Goal: Book appointment/travel/reservation

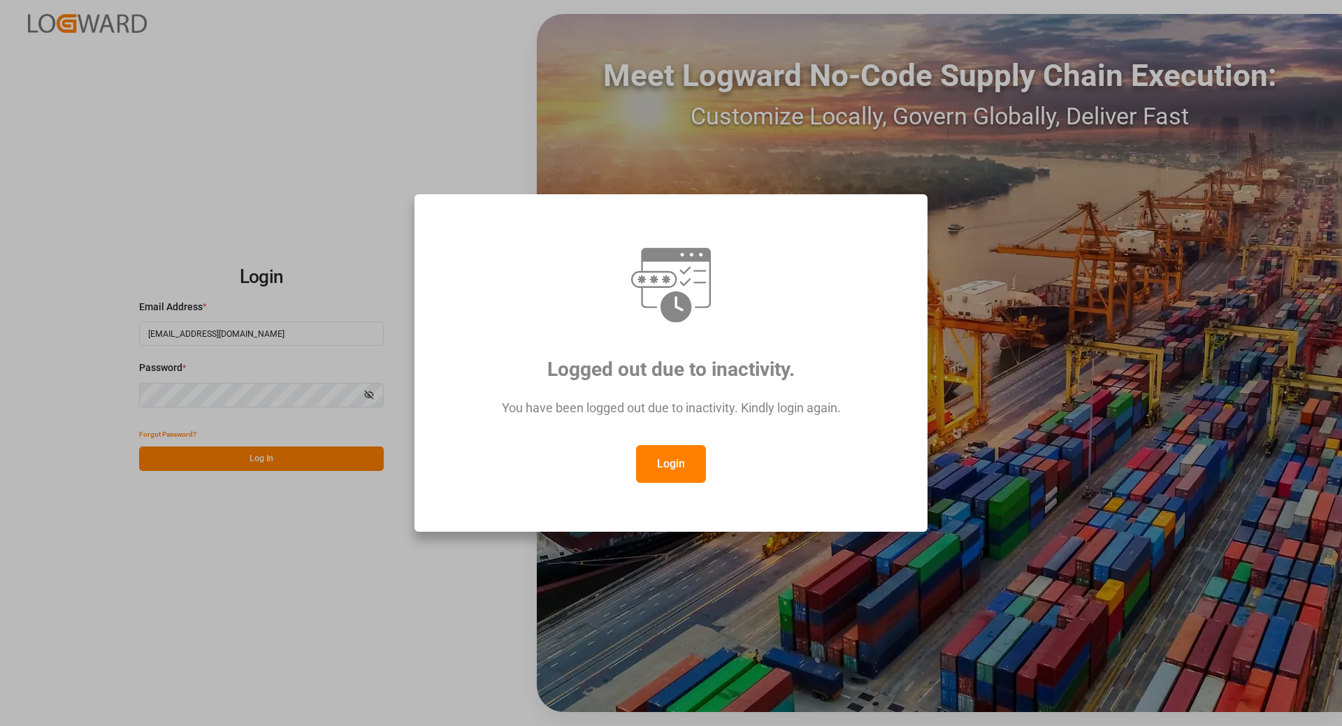
drag, startPoint x: 668, startPoint y: 467, endPoint x: 469, endPoint y: 486, distance: 200.1
click at [668, 467] on button "Login" at bounding box center [671, 464] width 70 height 38
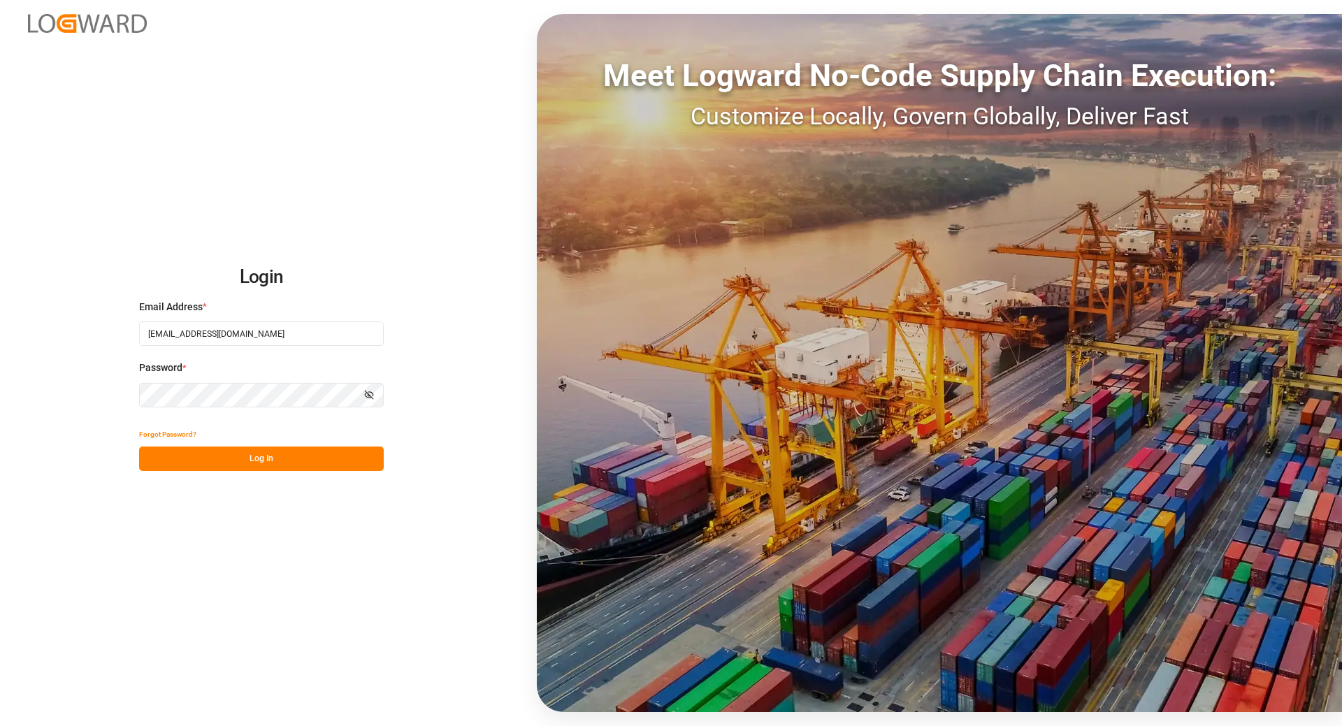
click at [257, 465] on button "Log In" at bounding box center [261, 459] width 245 height 24
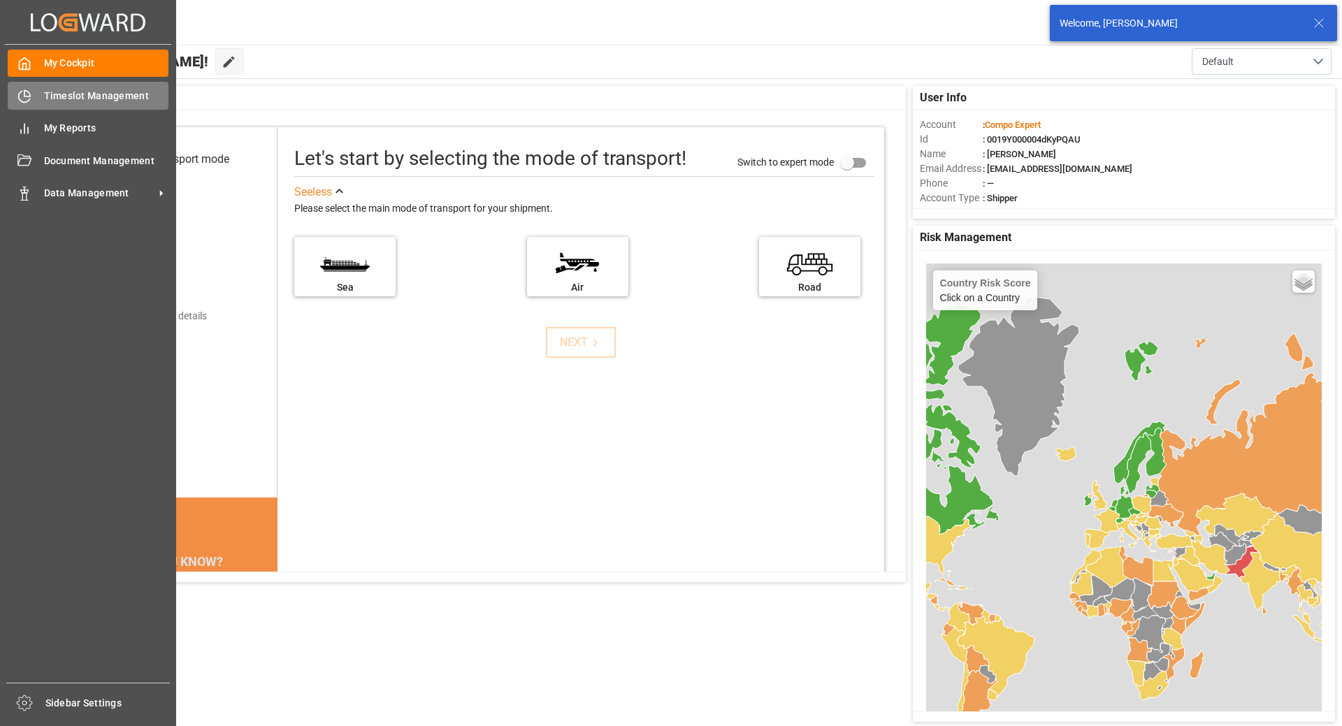
click at [28, 98] on icon at bounding box center [24, 96] width 14 height 14
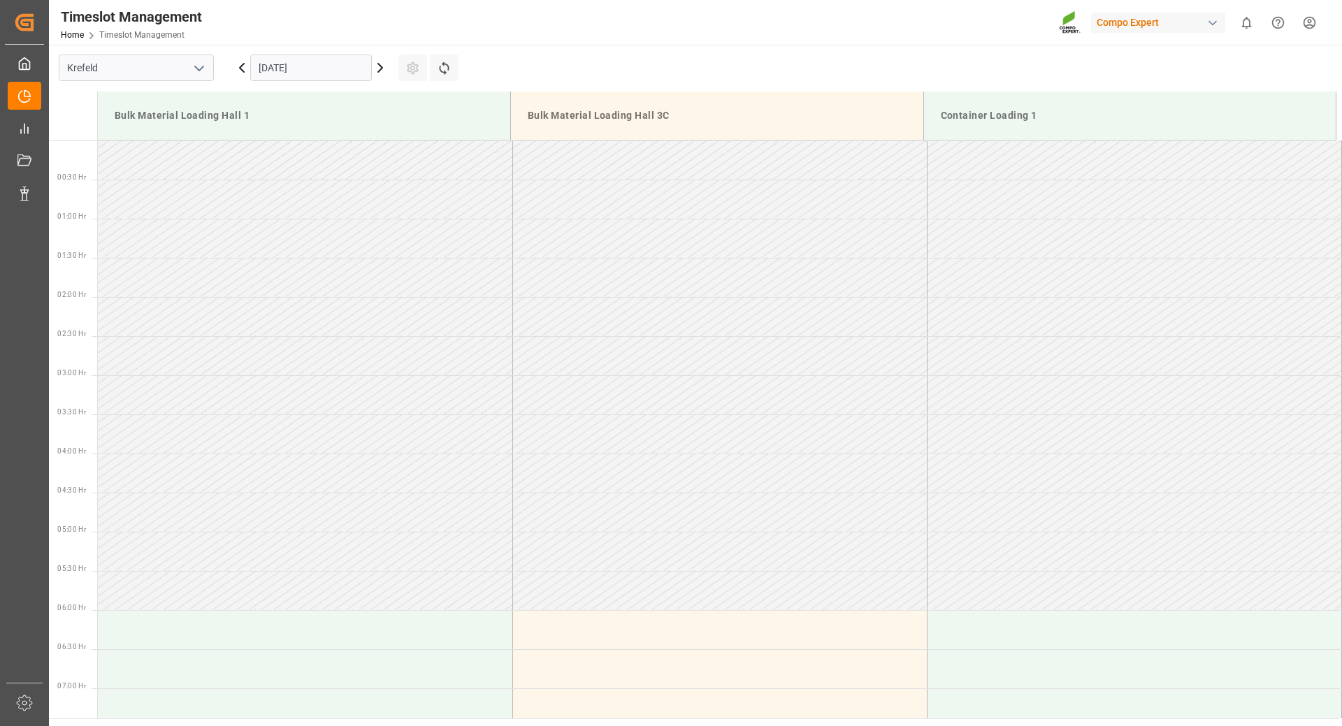
scroll to position [1165, 0]
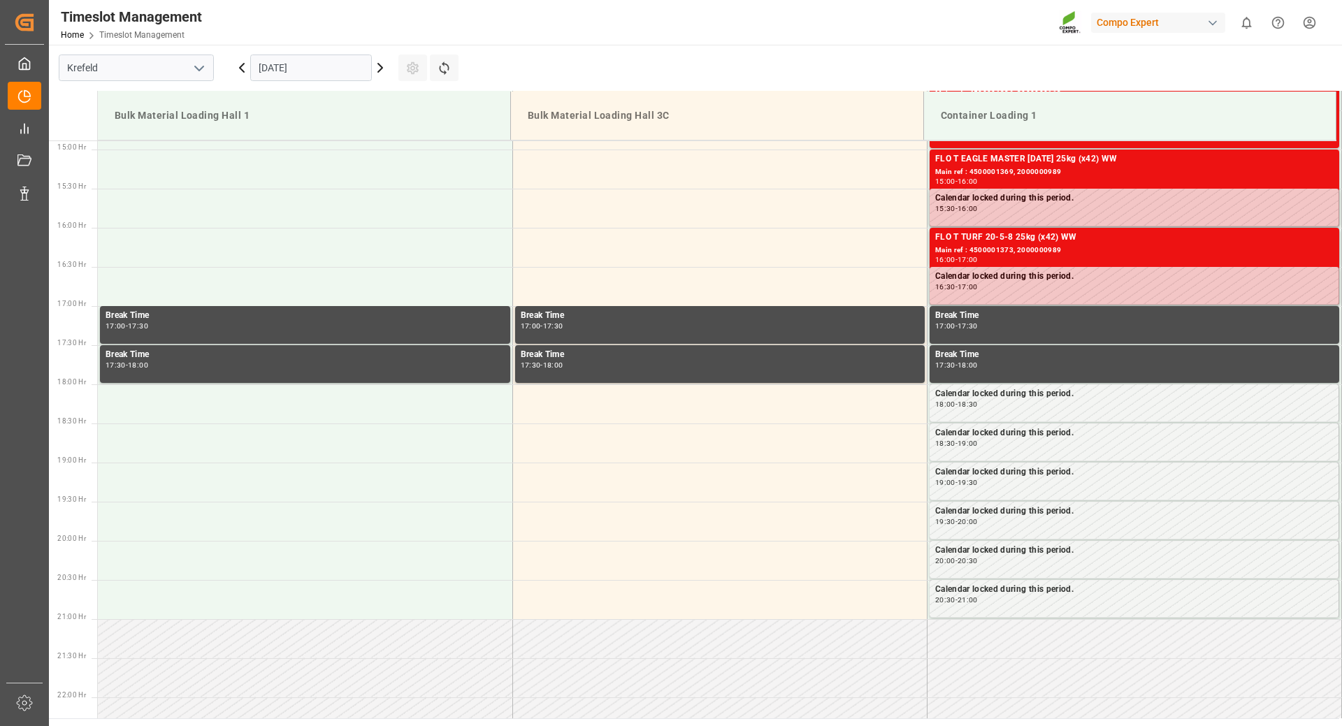
click at [336, 60] on input "[DATE]" at bounding box center [311, 68] width 122 height 27
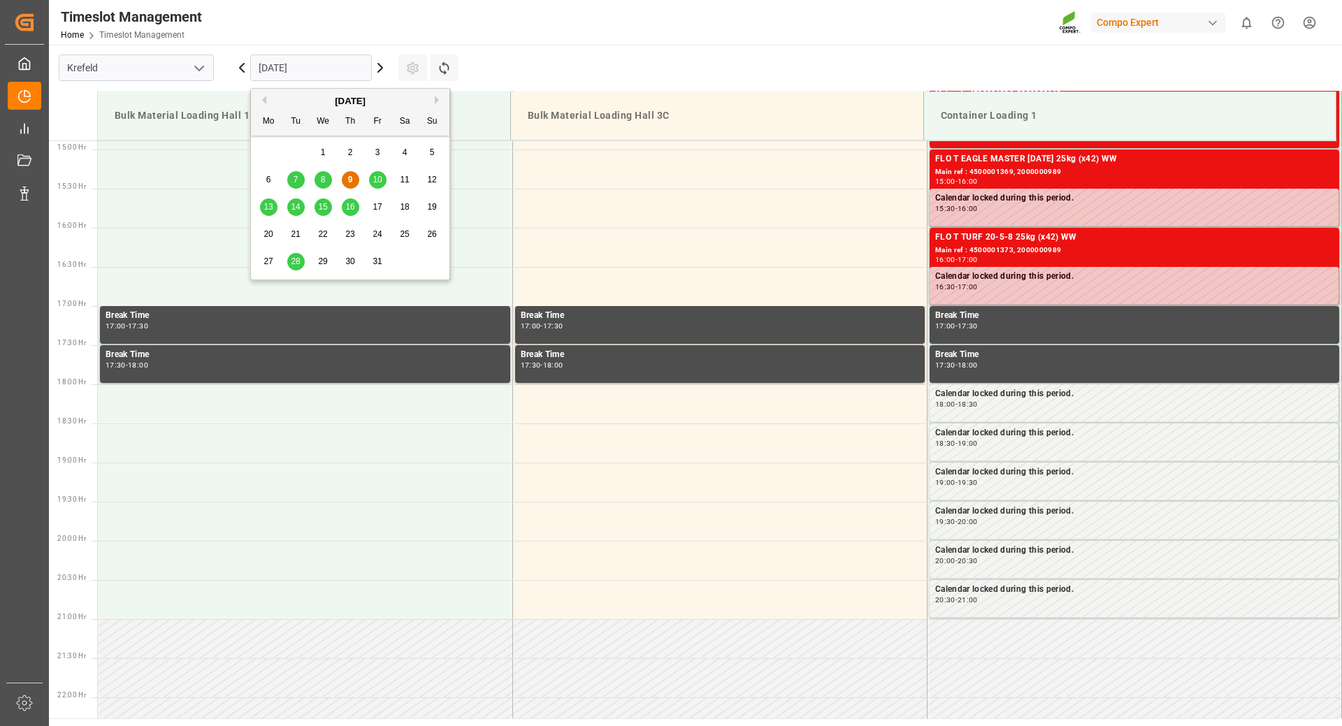
click at [352, 209] on span "16" at bounding box center [349, 207] width 9 height 10
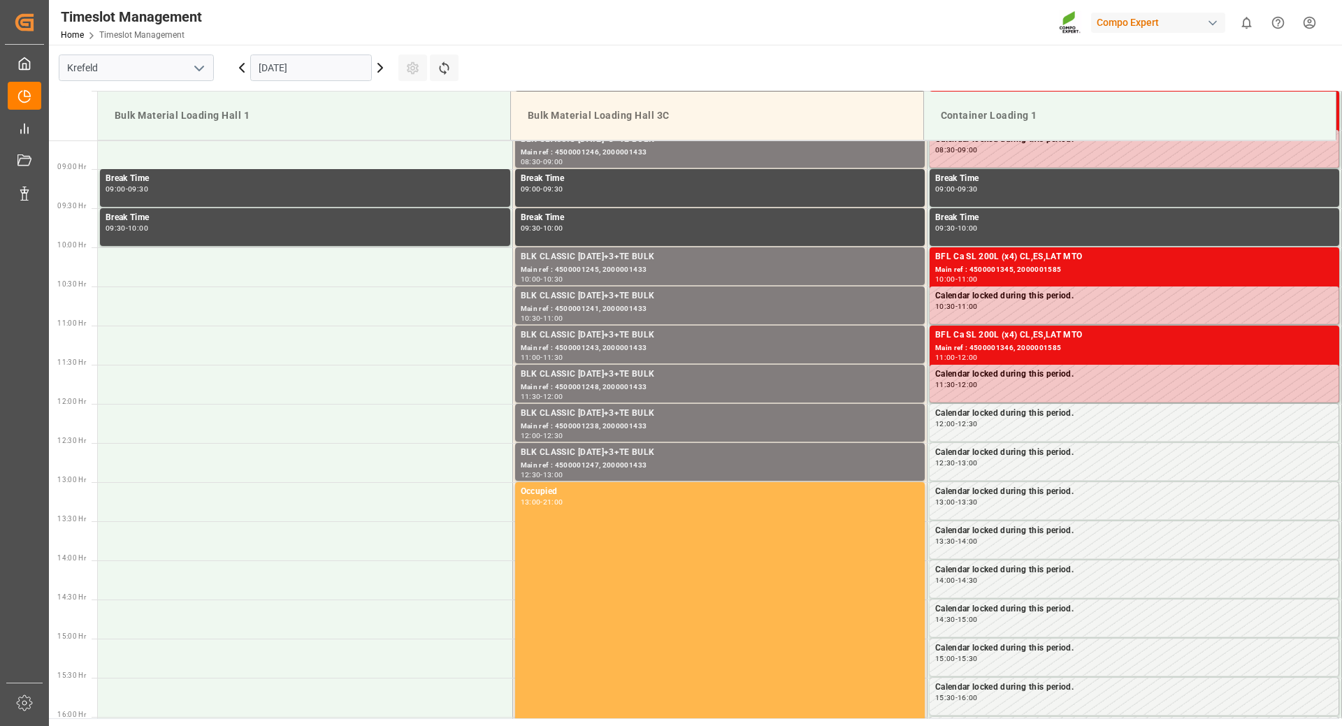
scroll to position [536, 0]
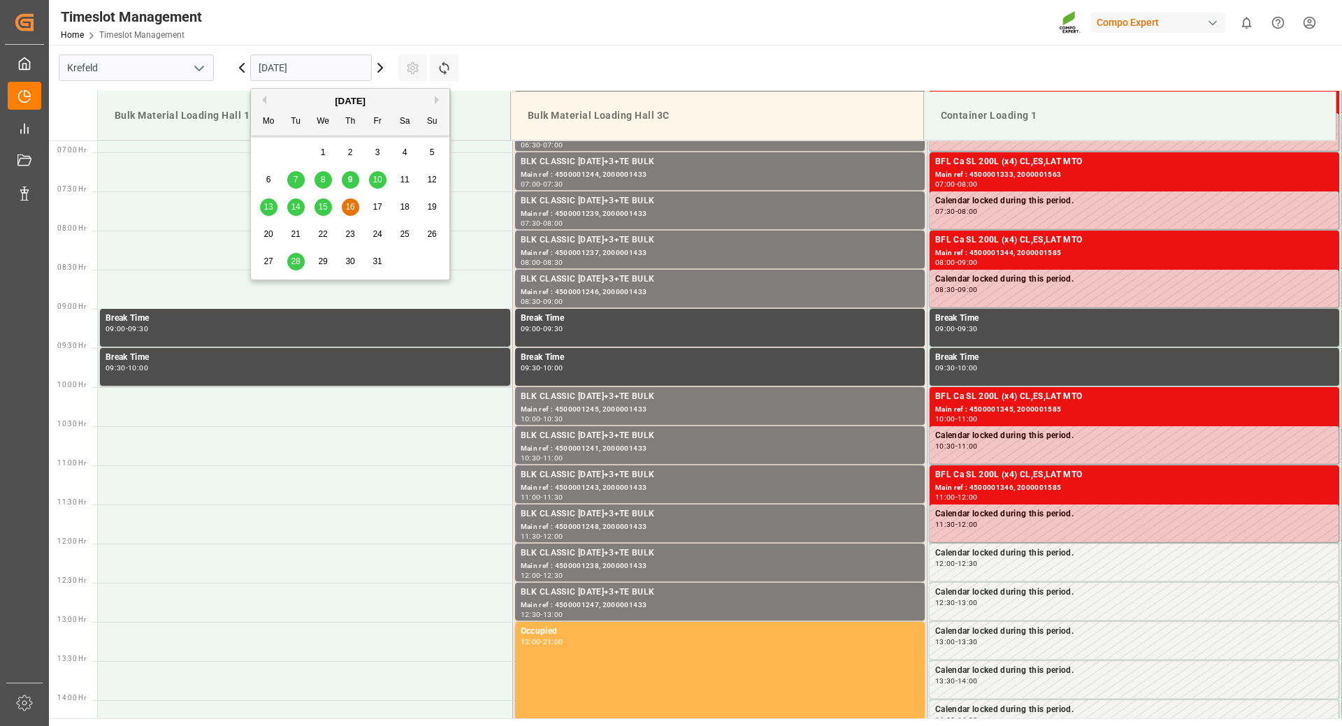
click at [348, 65] on input "[DATE]" at bounding box center [311, 68] width 122 height 27
click at [386, 210] on div "17" at bounding box center [377, 207] width 17 height 17
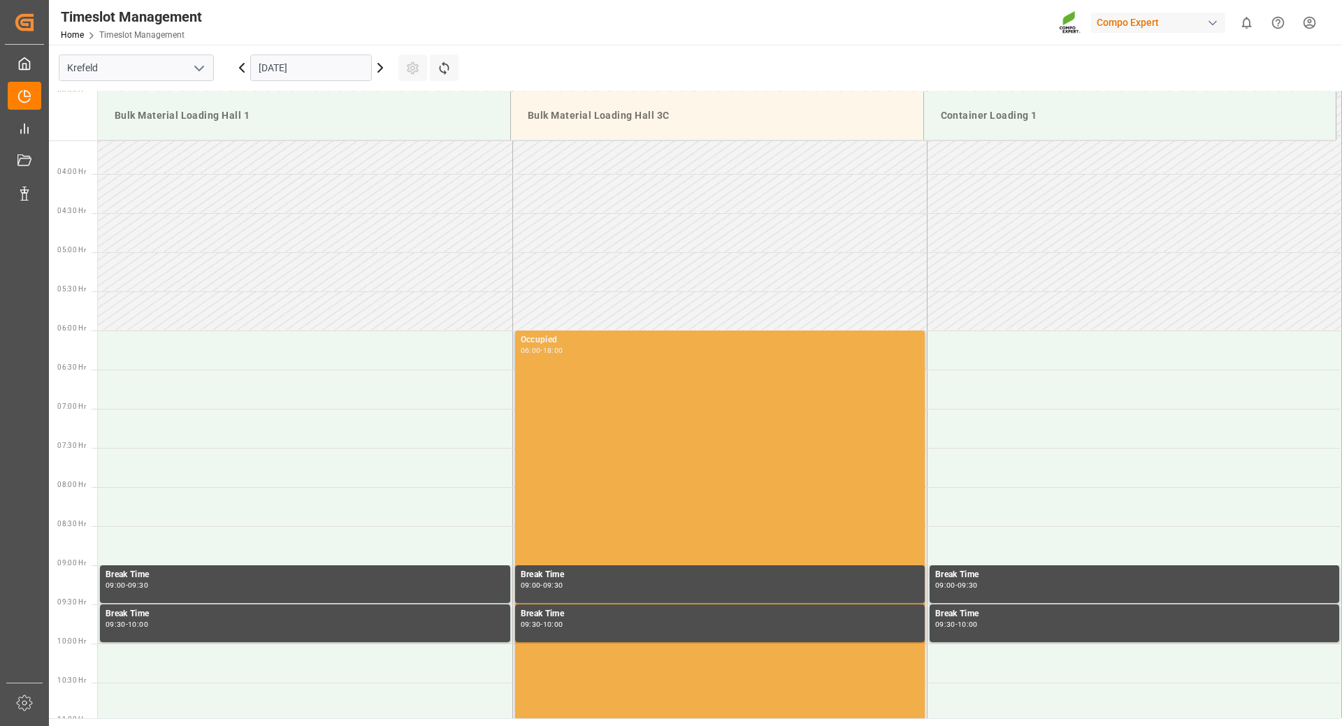
scroll to position [350, 0]
